Goal: Find specific page/section

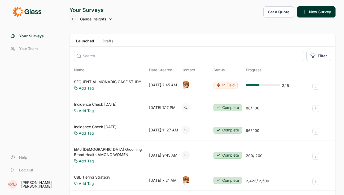
click at [107, 41] on link "Drafts" at bounding box center [108, 42] width 15 height 8
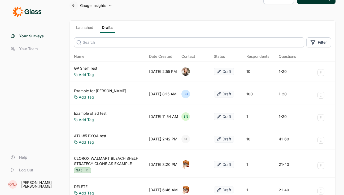
scroll to position [14, 0]
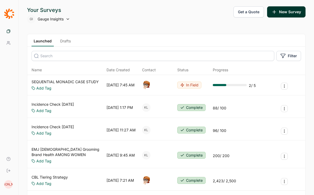
click at [12, 10] on icon at bounding box center [9, 14] width 10 height 10
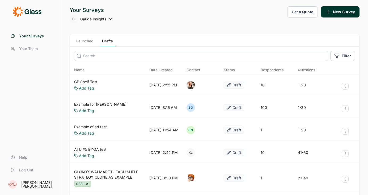
click at [35, 37] on span "Your Surveys" at bounding box center [31, 35] width 25 height 5
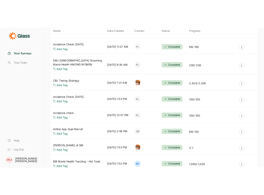
scroll to position [141, 0]
